Goal: Information Seeking & Learning: Check status

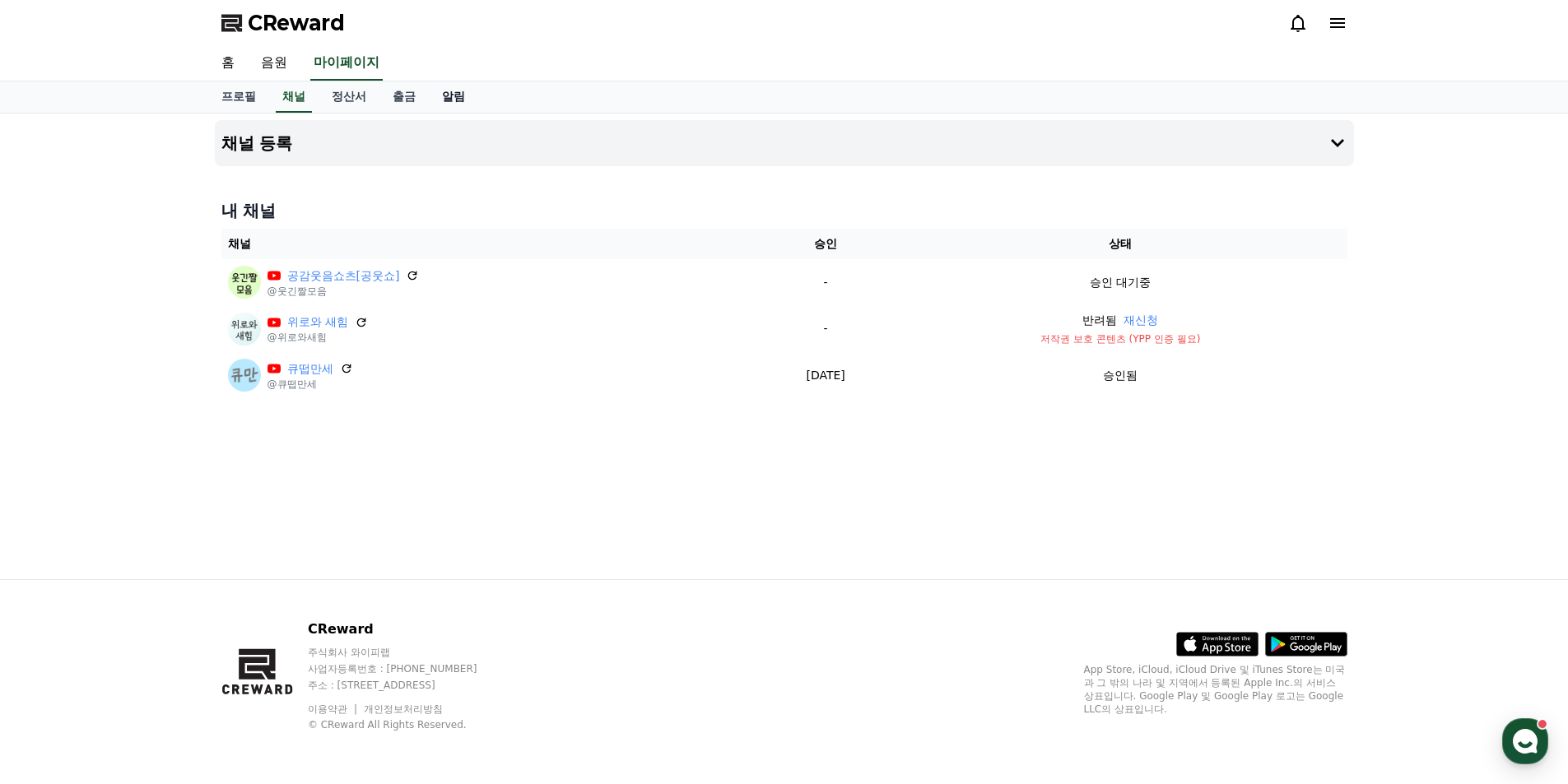
click at [462, 99] on link "알림" at bounding box center [453, 97] width 49 height 31
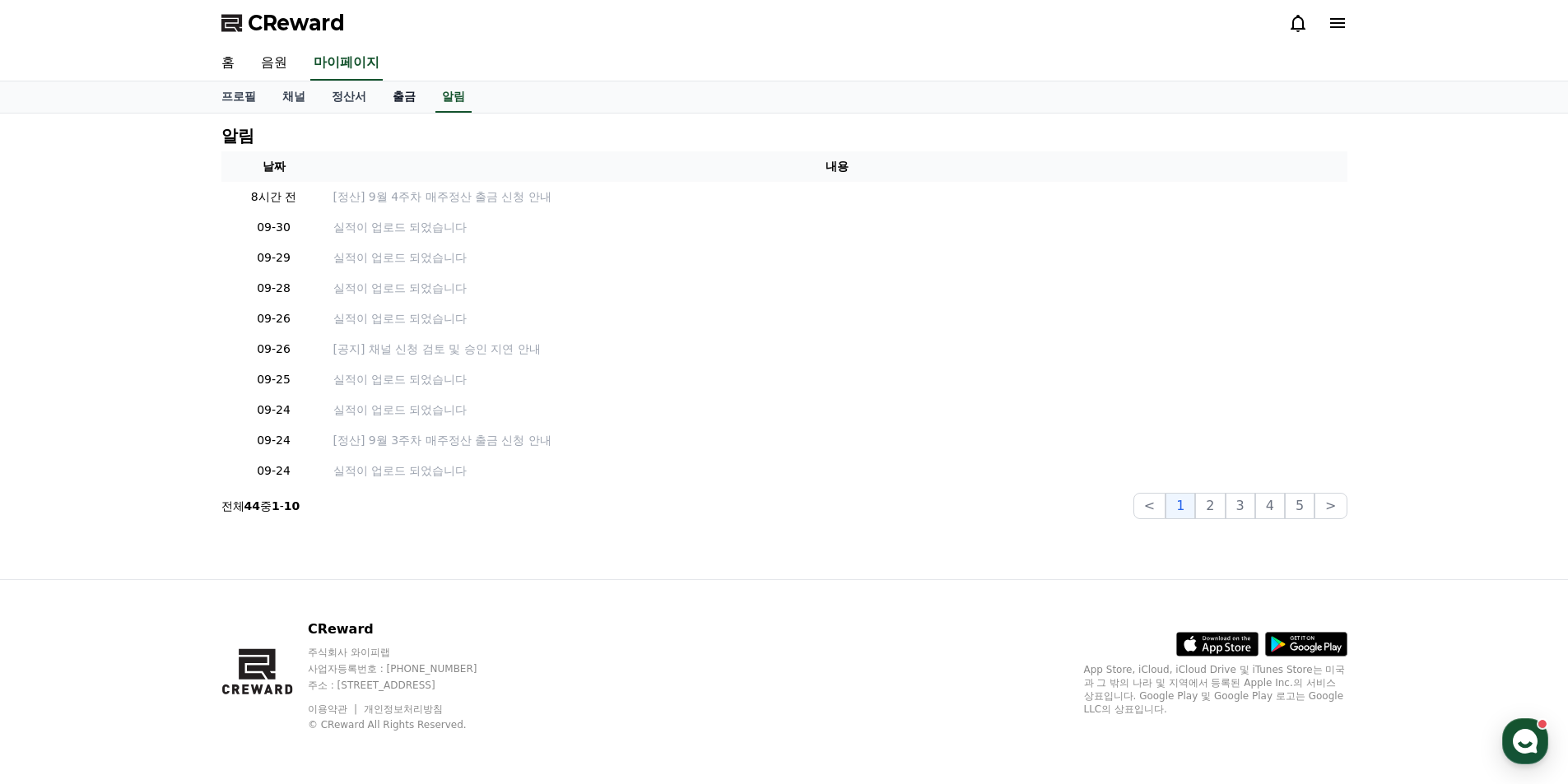
click at [408, 97] on link "출금" at bounding box center [404, 97] width 49 height 31
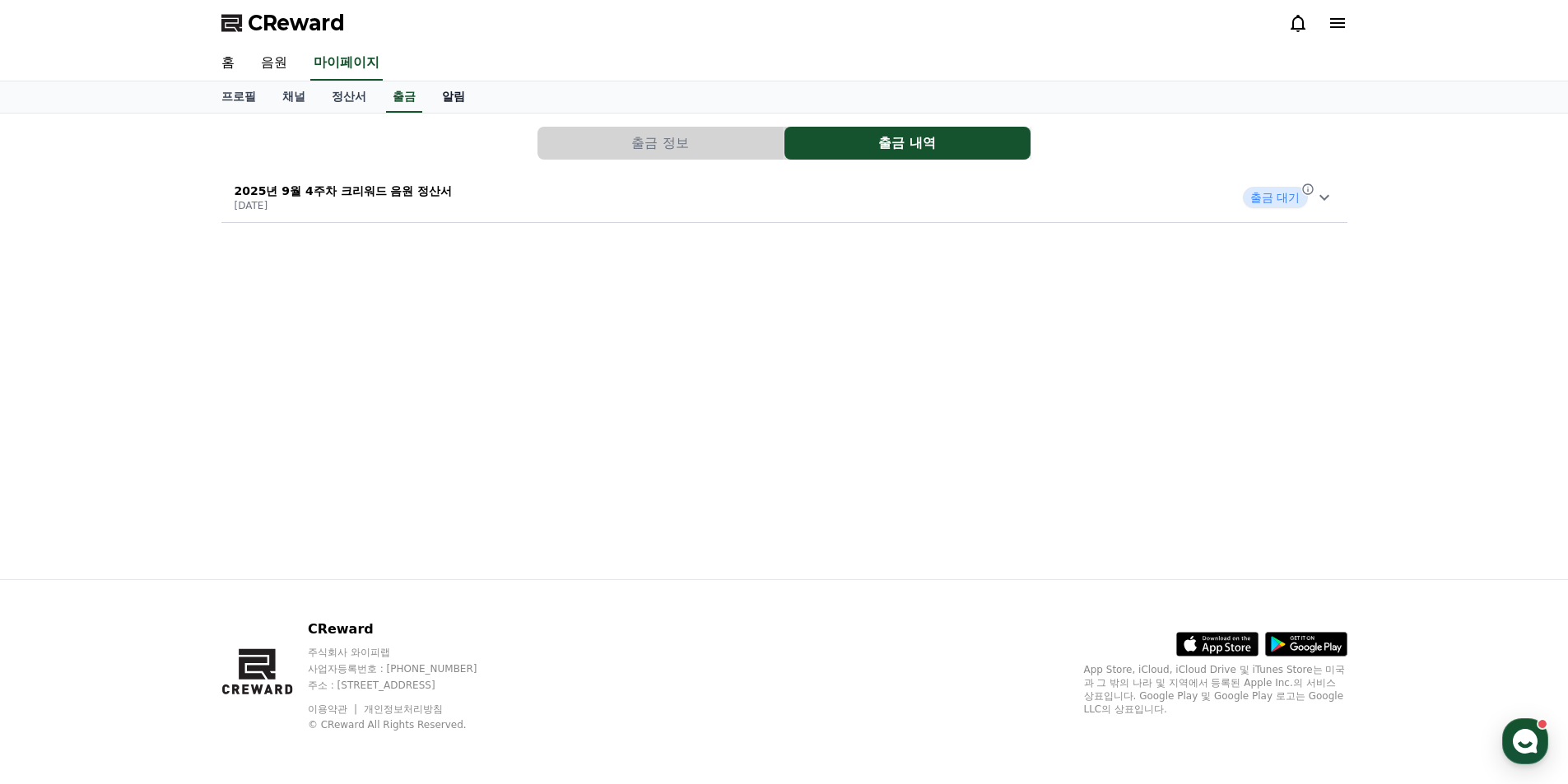
click at [449, 95] on link "알림" at bounding box center [453, 97] width 49 height 31
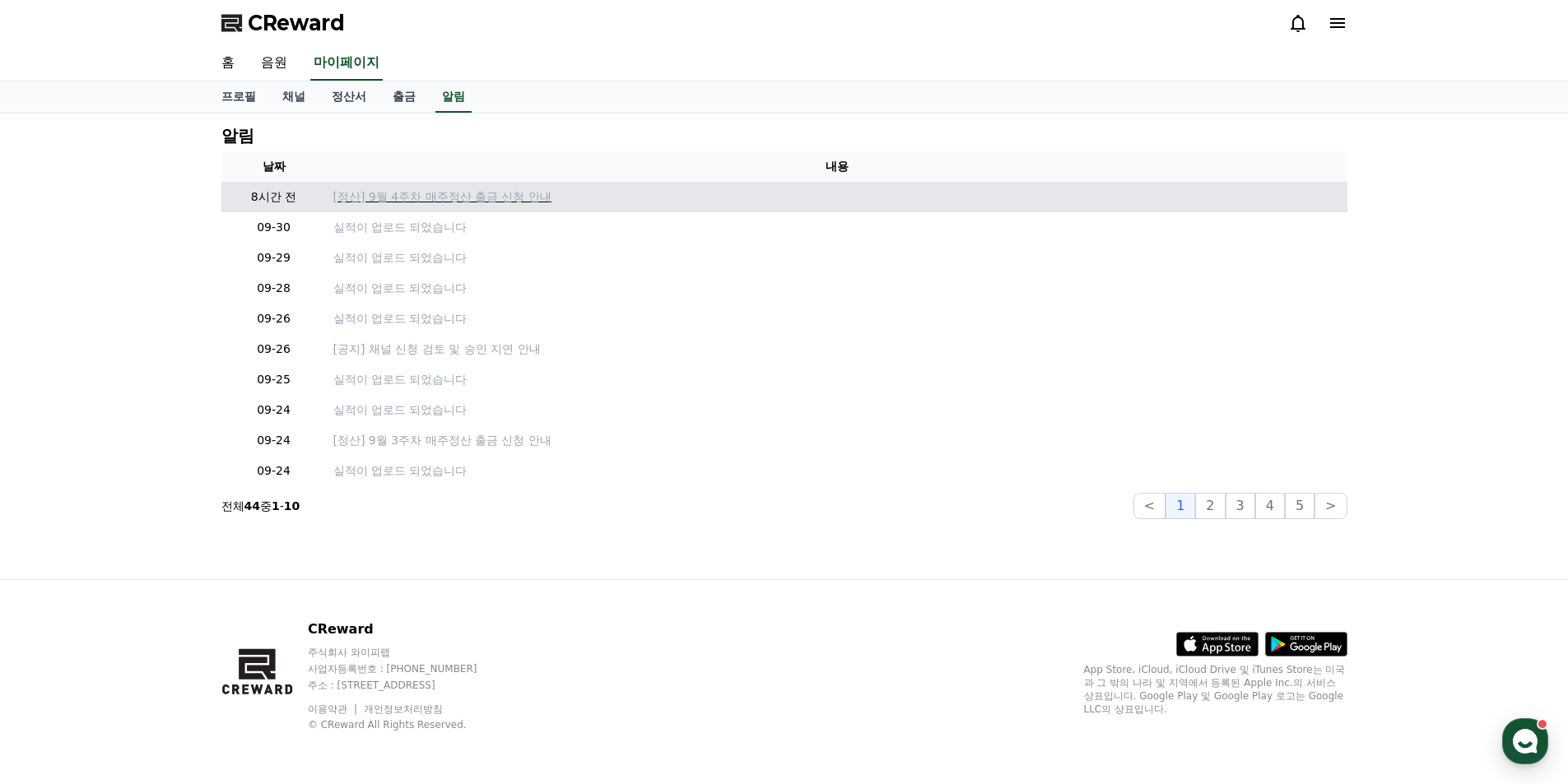
click at [463, 201] on p "[정산] 9월 4주차 매주정산 출금 신청 안내" at bounding box center [837, 197] width 1007 height 17
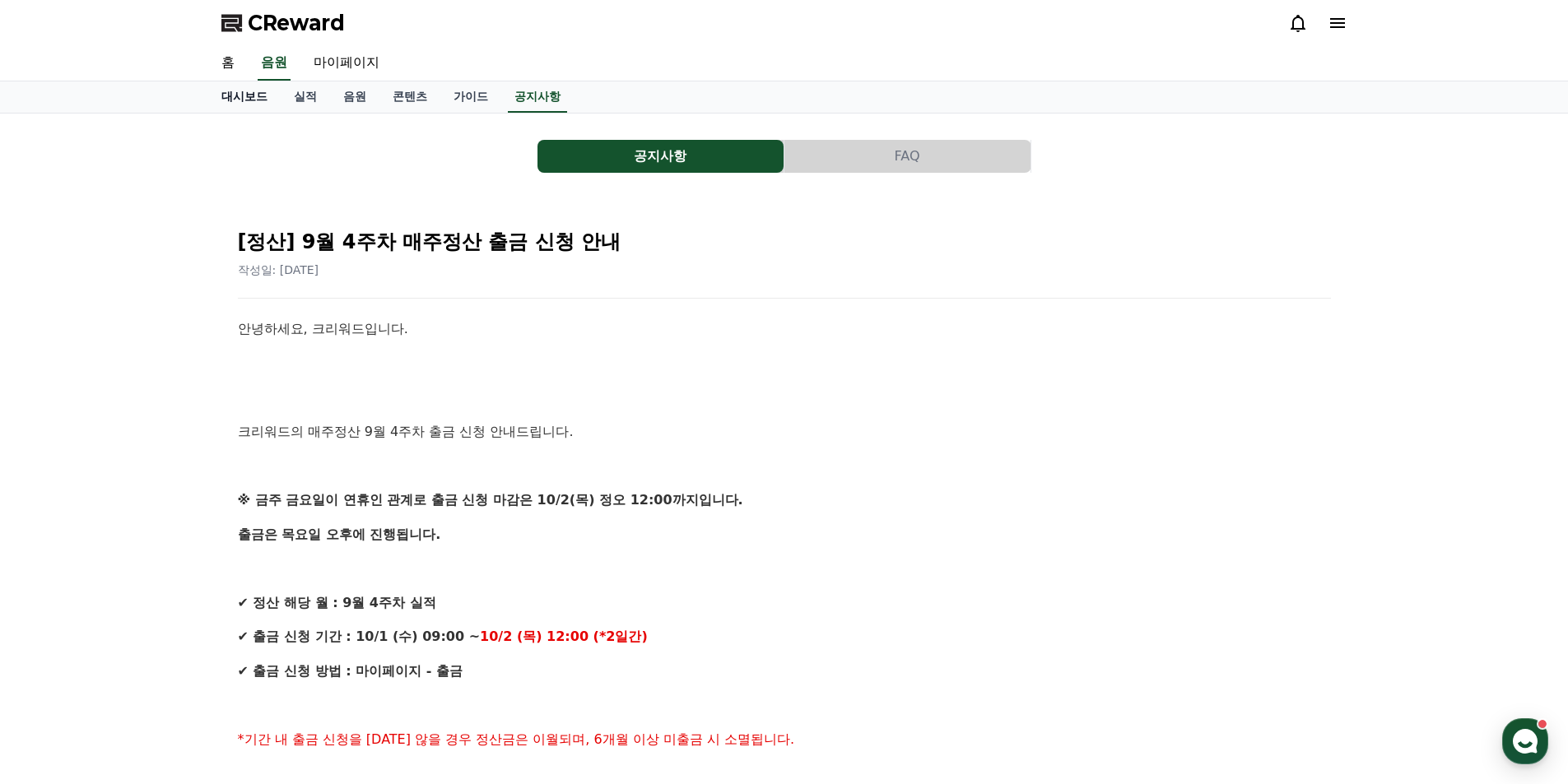
click at [236, 91] on link "대시보드" at bounding box center [244, 97] width 73 height 31
